Goal: Information Seeking & Learning: Learn about a topic

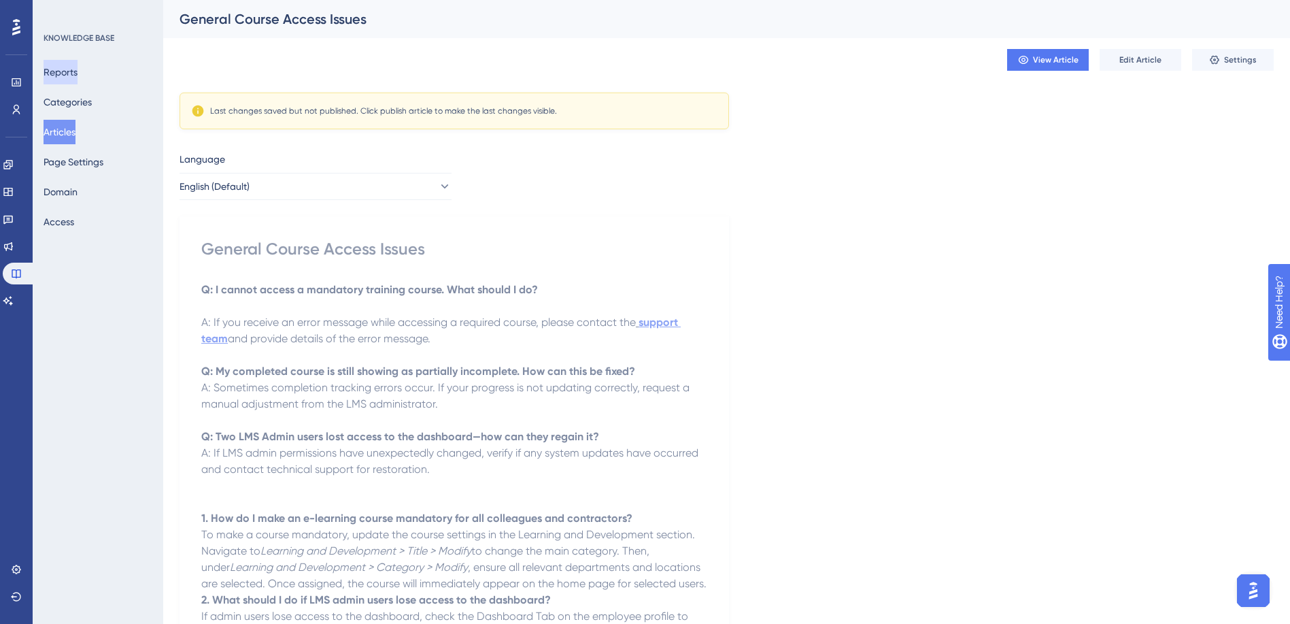
click at [71, 72] on button "Reports" at bounding box center [61, 72] width 34 height 24
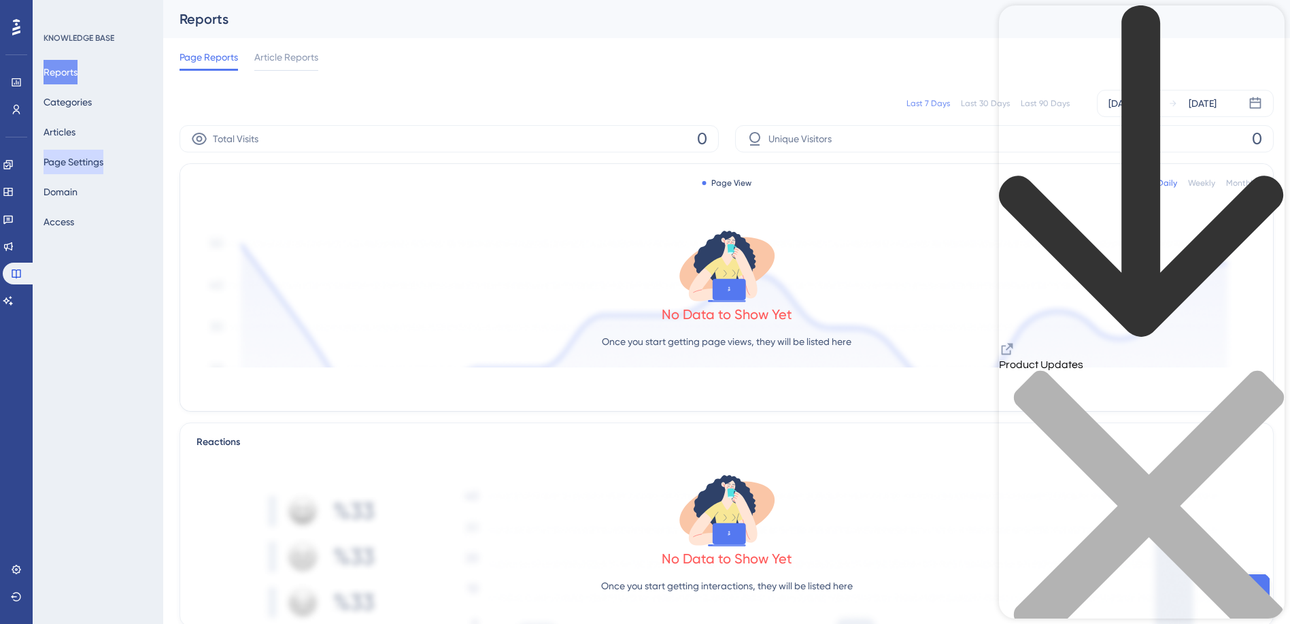
click at [78, 166] on button "Page Settings" at bounding box center [74, 162] width 60 height 24
